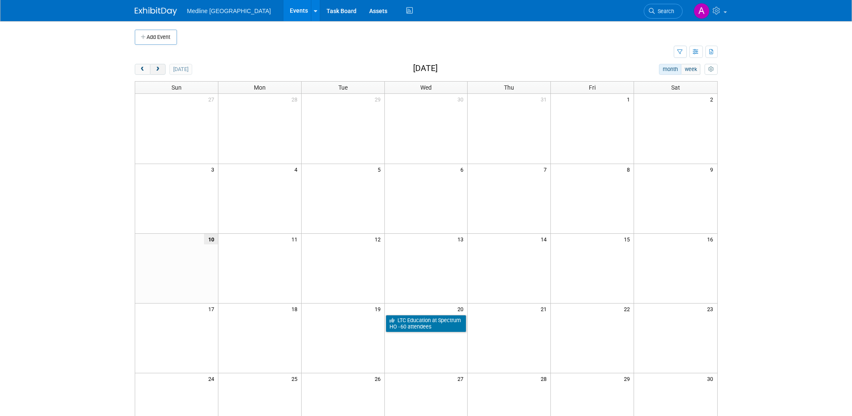
click at [160, 67] on span "next" at bounding box center [158, 69] width 6 height 5
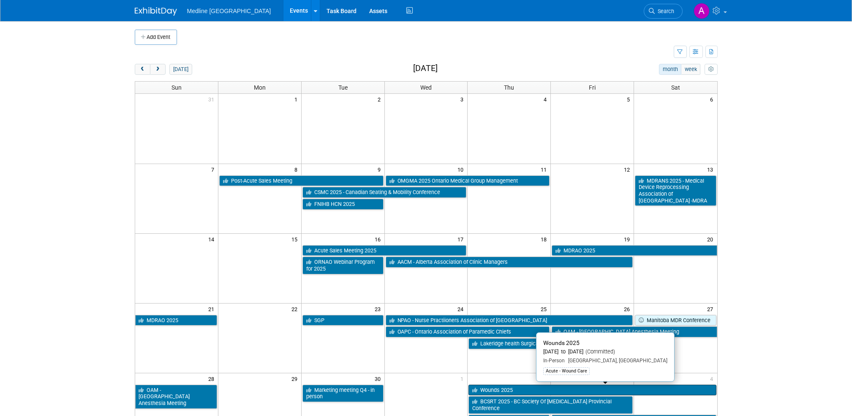
click at [528, 389] on link "Wounds 2025" at bounding box center [592, 389] width 248 height 11
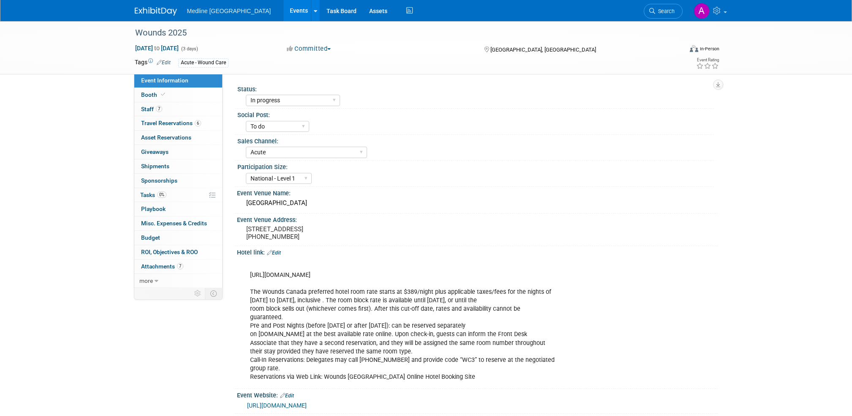
select select "In progress"
select select "To do"
select select "Acute"
select select "National - Level 1"
click at [159, 107] on span "7" at bounding box center [159, 109] width 6 height 6
